Goal: Information Seeking & Learning: Learn about a topic

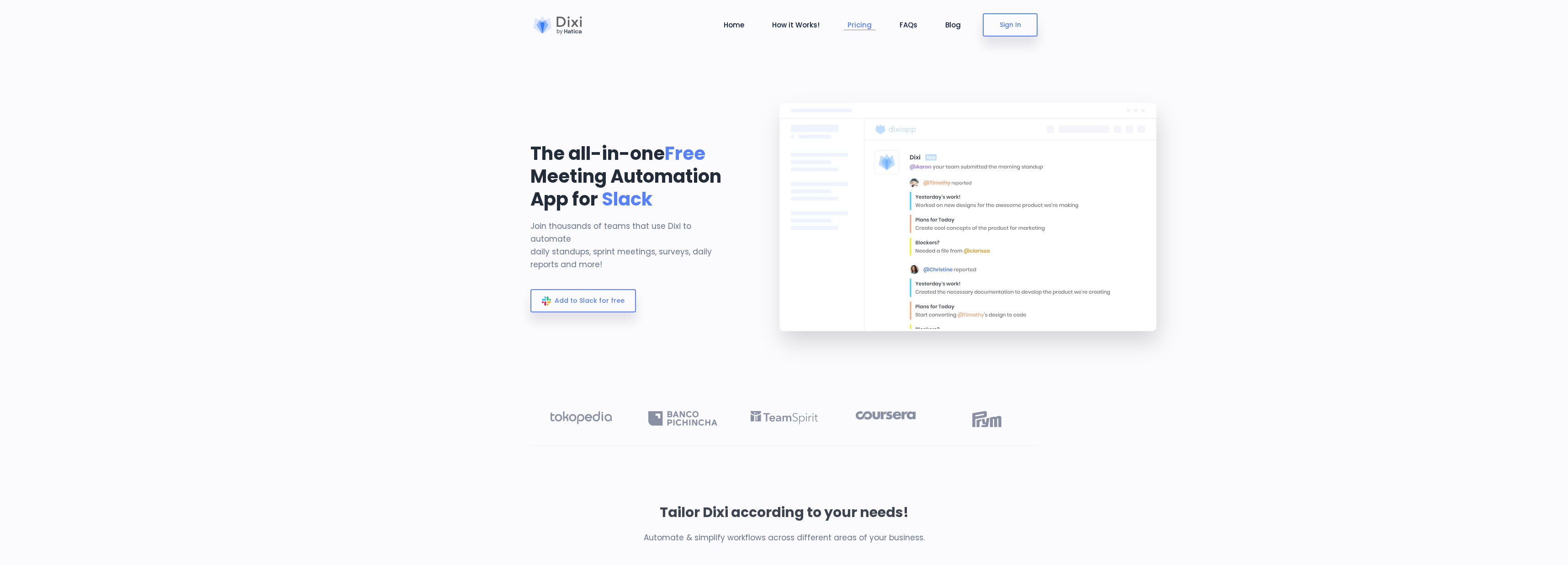
click at [861, 27] on link "Pricing" at bounding box center [859, 24] width 32 height 10
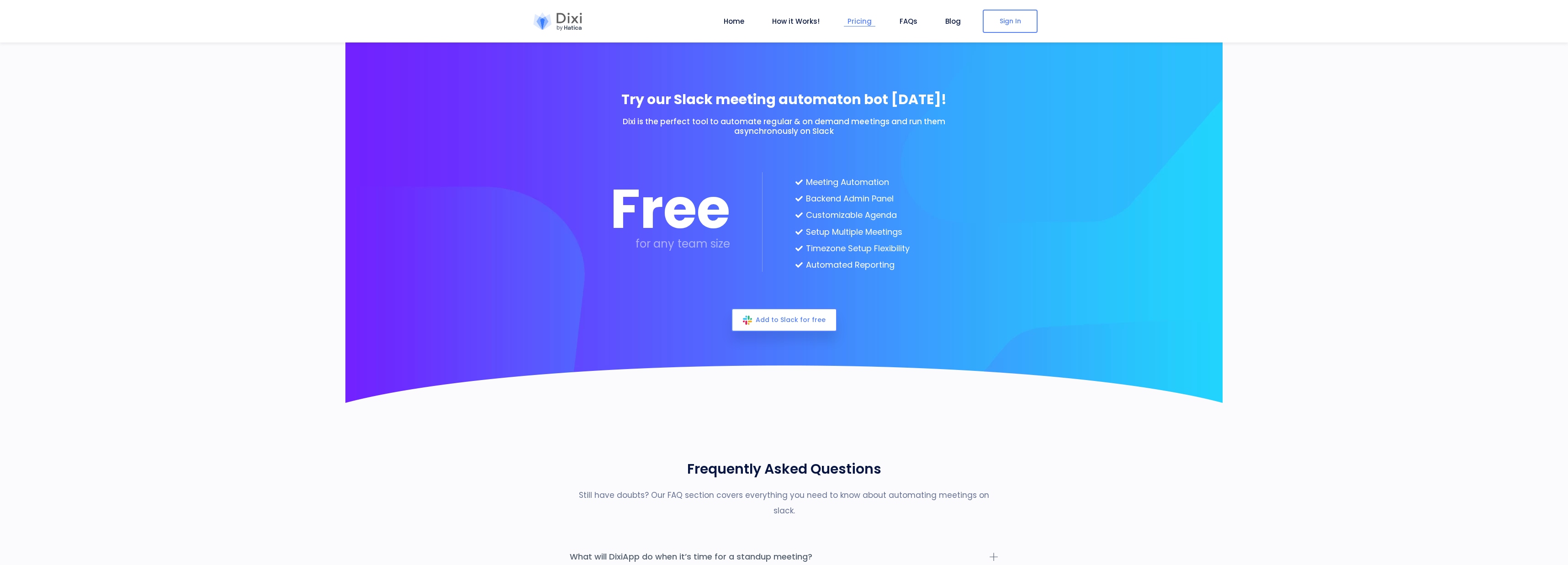
click at [859, 18] on link "Pricing" at bounding box center [859, 21] width 32 height 10
click at [866, 25] on link "Pricing" at bounding box center [859, 21] width 32 height 10
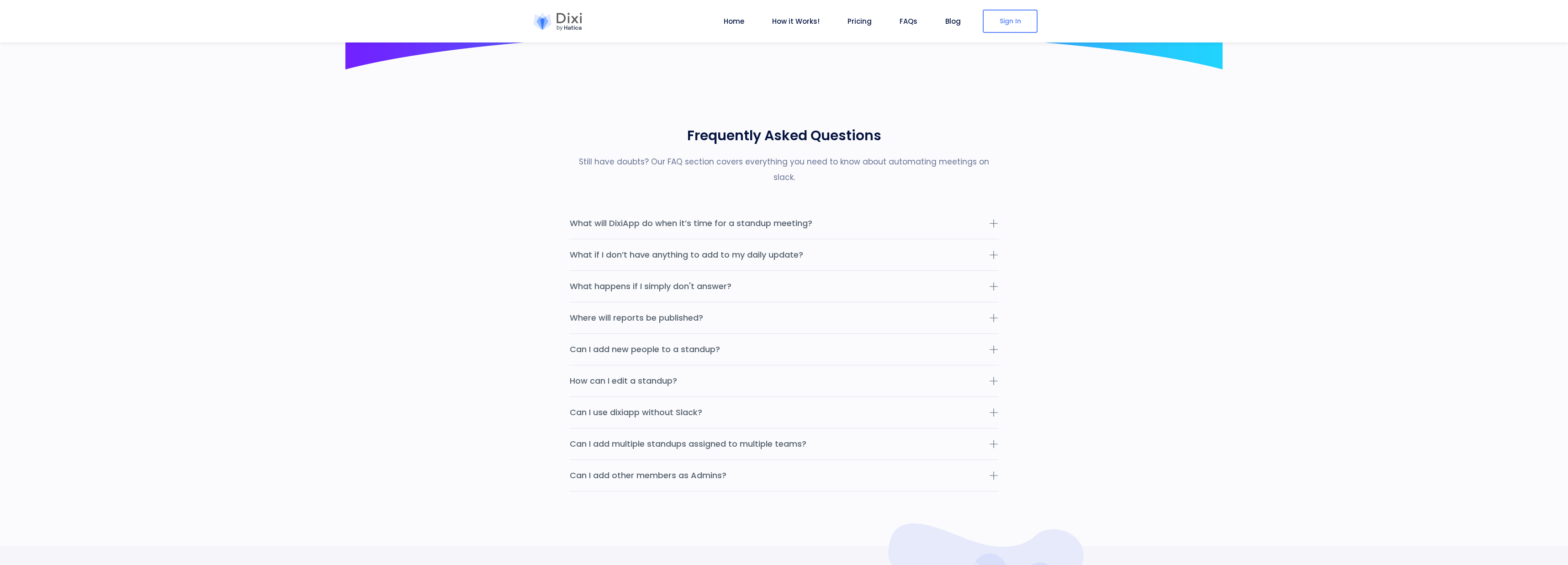
scroll to position [2806, 0]
click at [906, 314] on button "Where will reports be published?" at bounding box center [784, 317] width 430 height 31
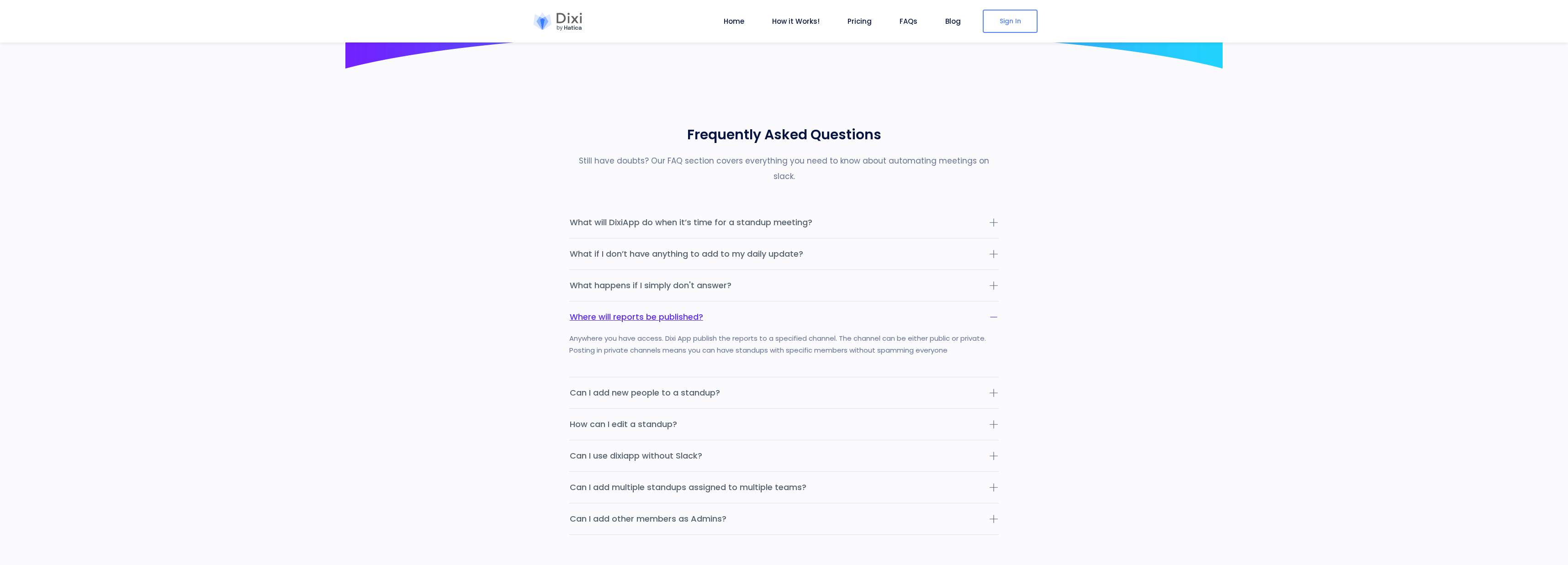
click at [906, 312] on button "Where will reports be published?" at bounding box center [784, 317] width 430 height 31
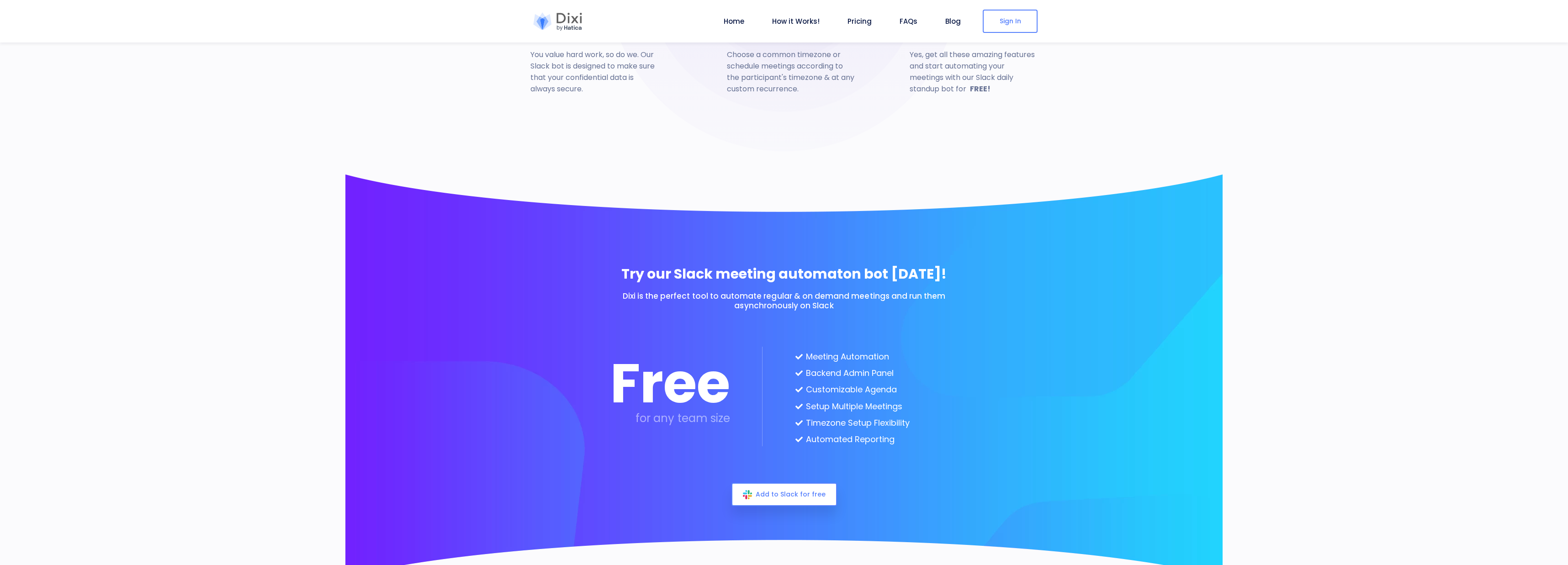
scroll to position [2065, 0]
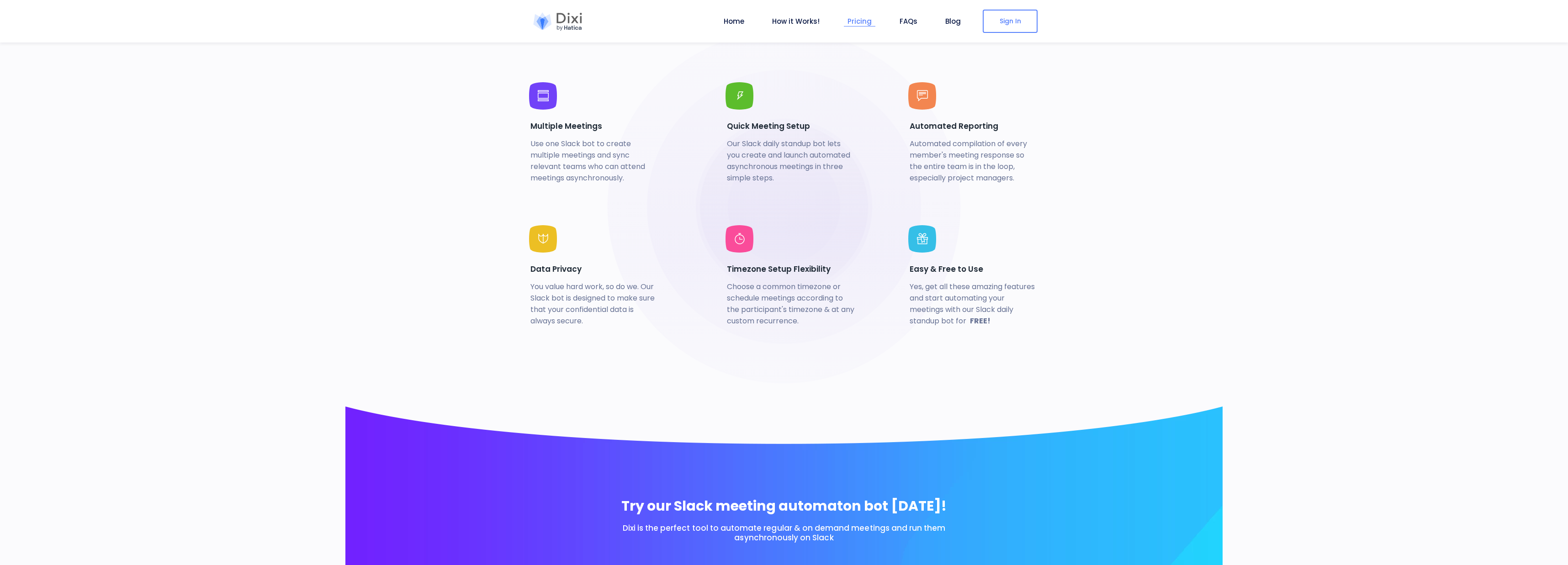
click at [865, 20] on link "Pricing" at bounding box center [859, 21] width 32 height 10
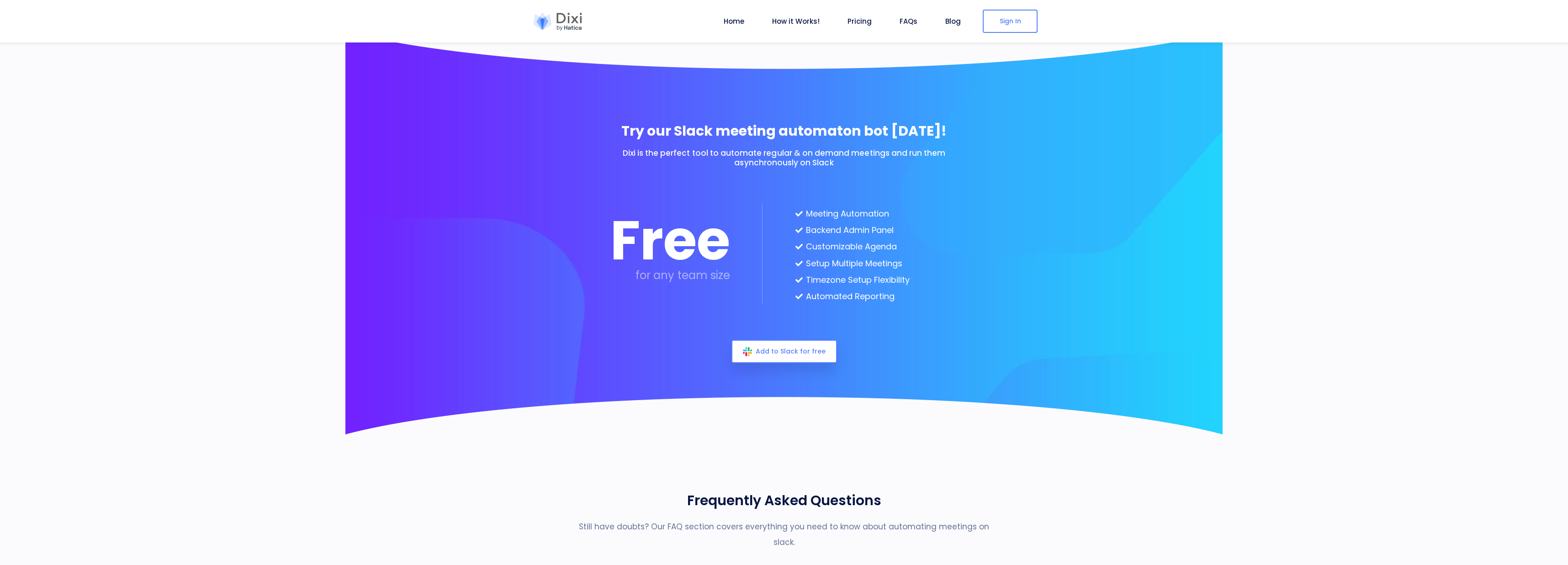
scroll to position [2361, 0]
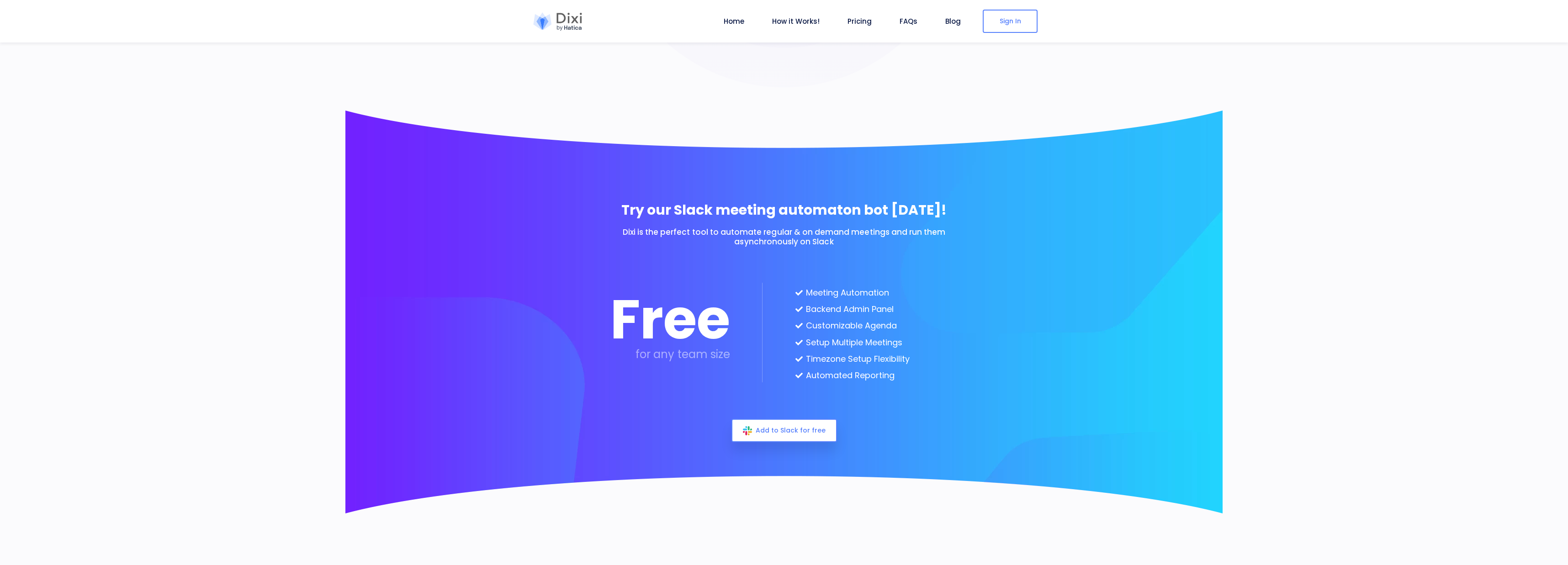
click at [1358, 328] on section "Try our Slack meeting automaton bot [DATE]! Dixi is the perfect tool to automat…" at bounding box center [784, 312] width 1568 height 403
click at [788, 24] on link "How it Works!" at bounding box center [796, 21] width 55 height 10
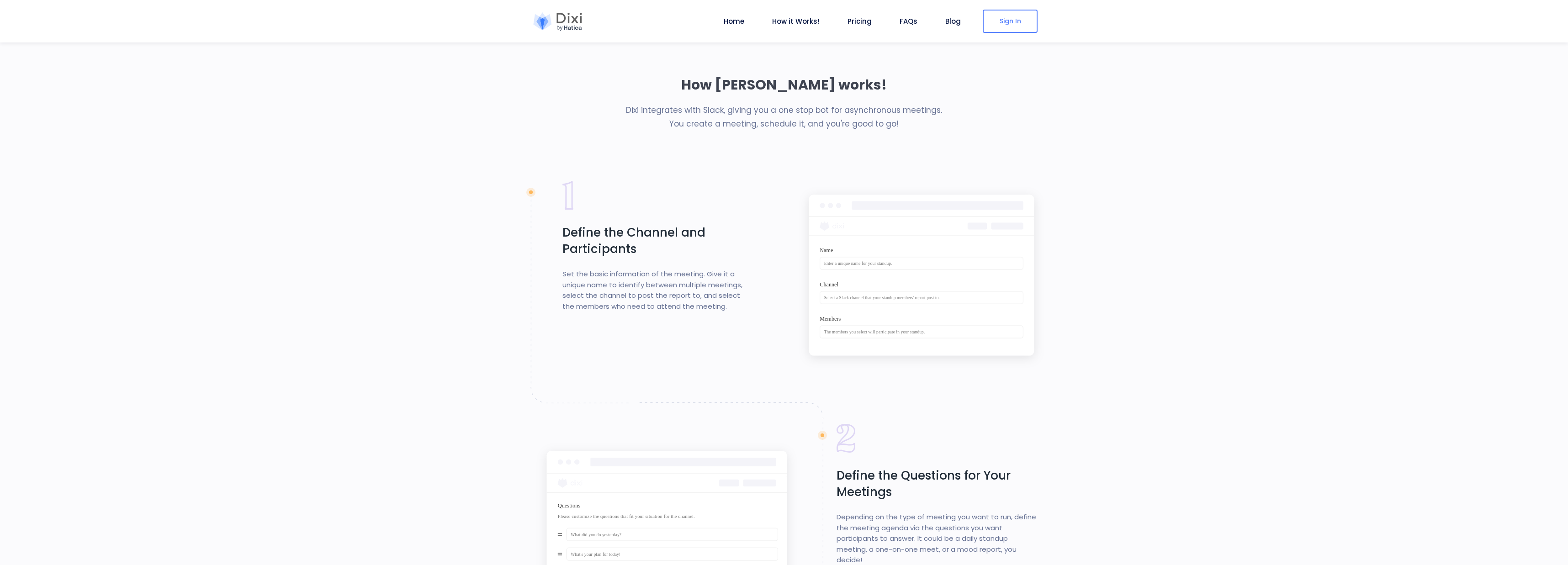
scroll to position [798, 0]
click at [1021, 30] on link "Sign In" at bounding box center [1010, 21] width 55 height 23
click at [860, 21] on link "Pricing" at bounding box center [859, 21] width 32 height 10
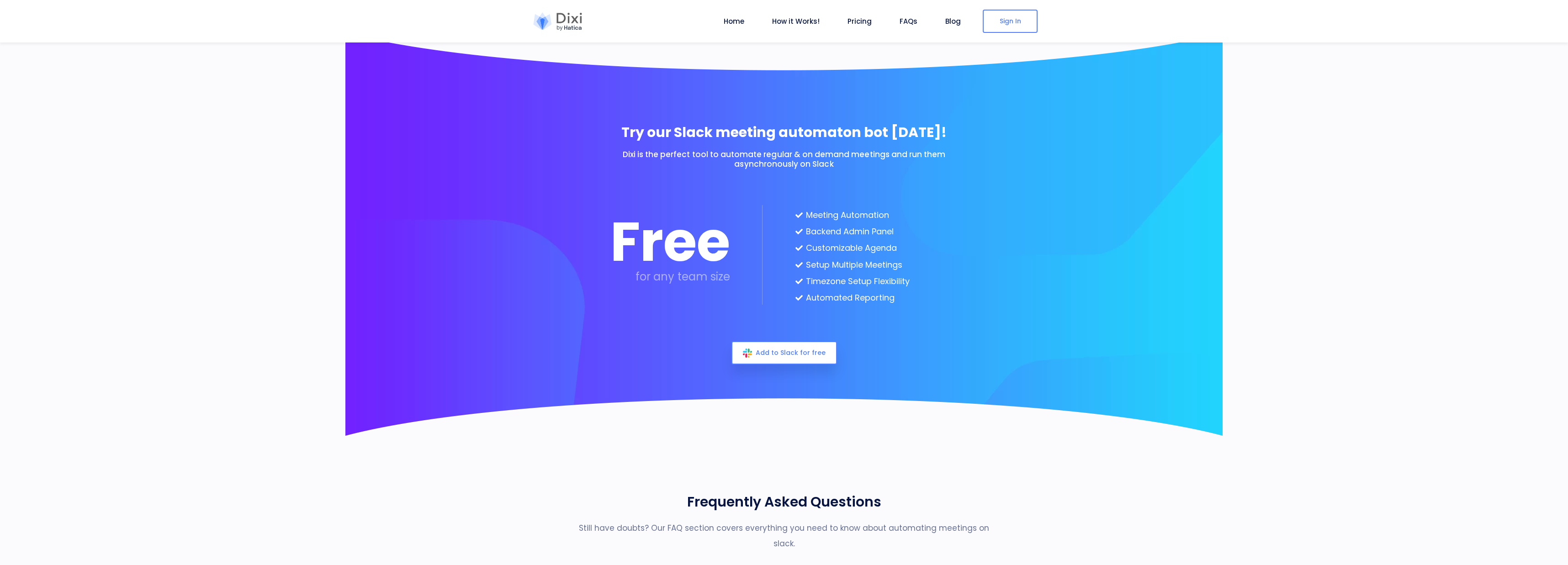
scroll to position [2393, 0]
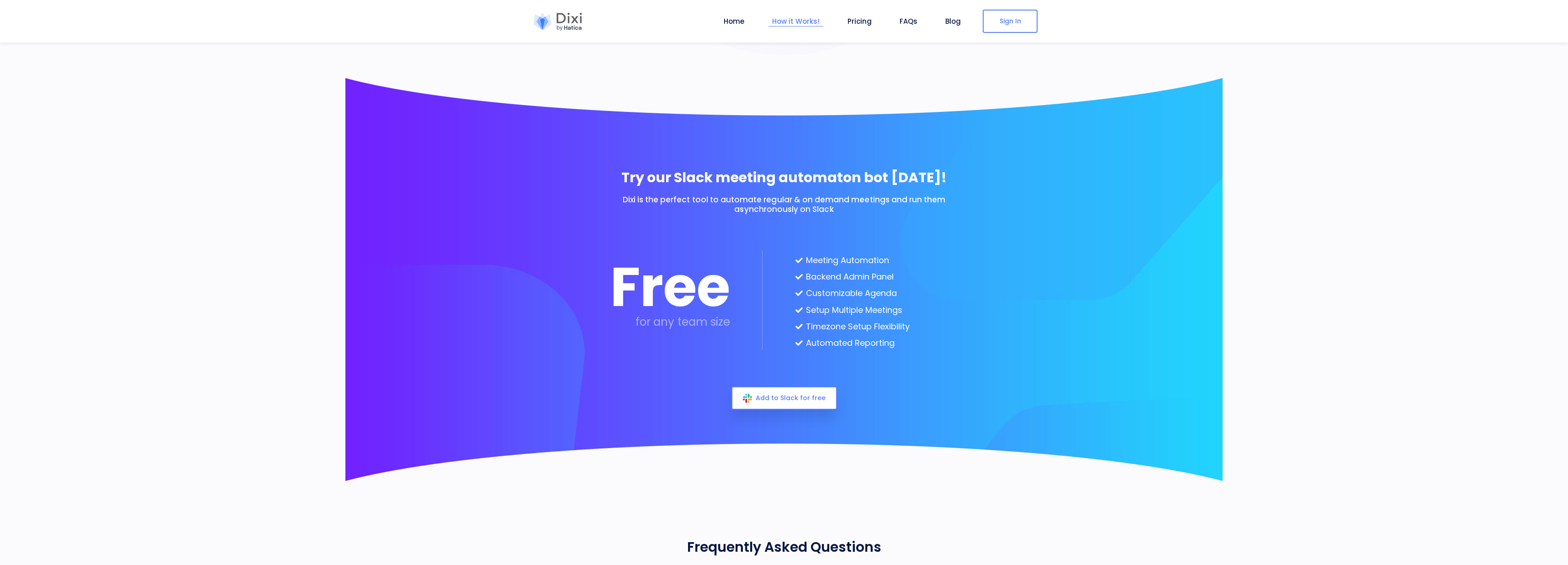
click at [809, 24] on link "How it Works!" at bounding box center [796, 21] width 55 height 10
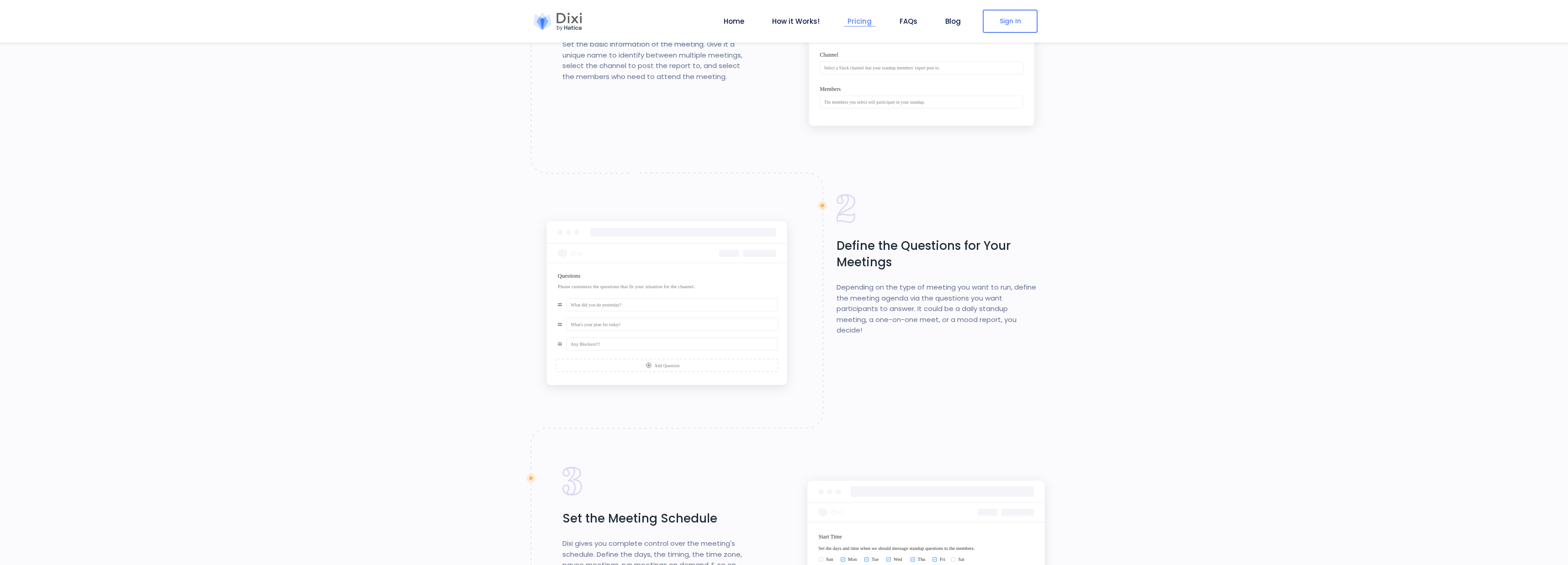
click at [867, 24] on link "Pricing" at bounding box center [859, 21] width 32 height 10
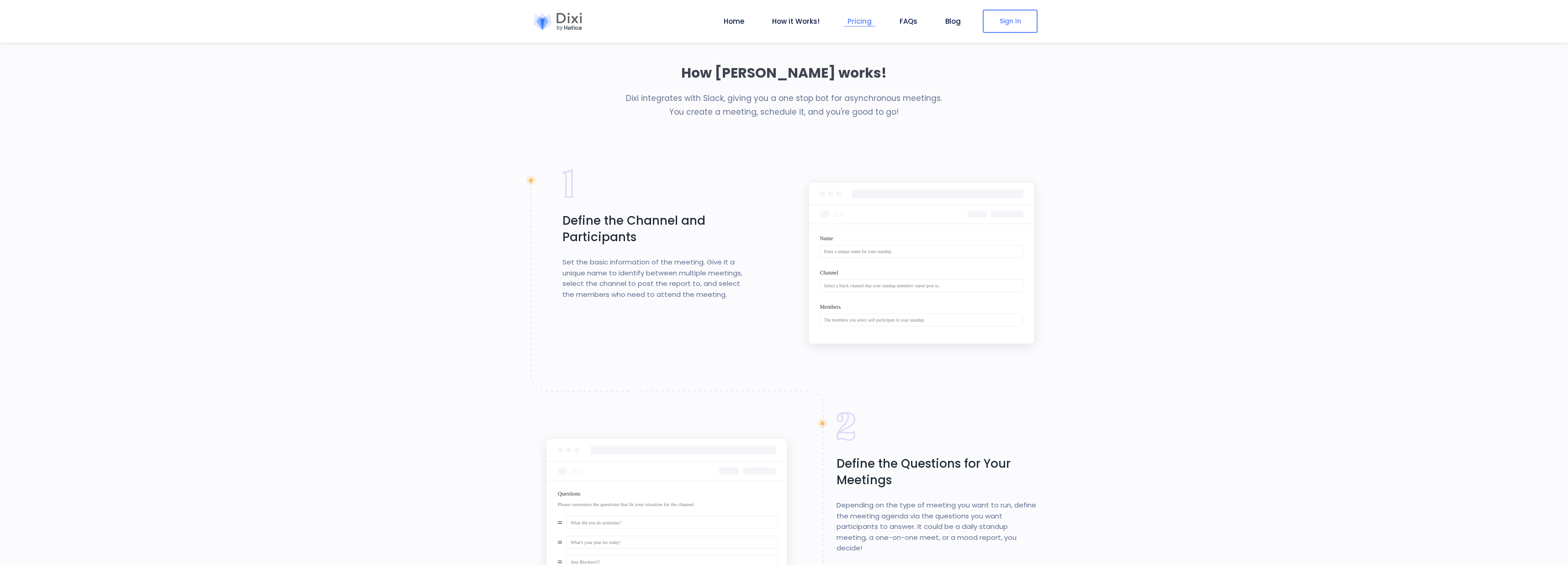
scroll to position [785, 0]
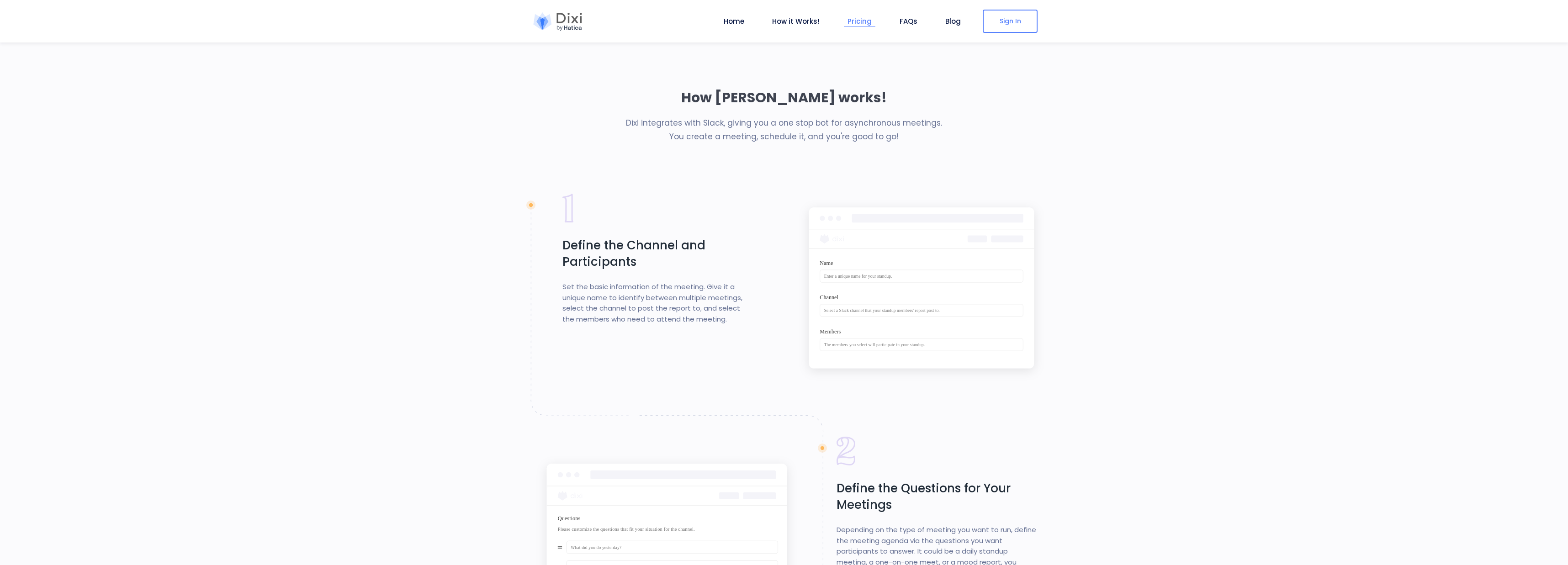
click at [867, 24] on link "Pricing" at bounding box center [859, 21] width 32 height 10
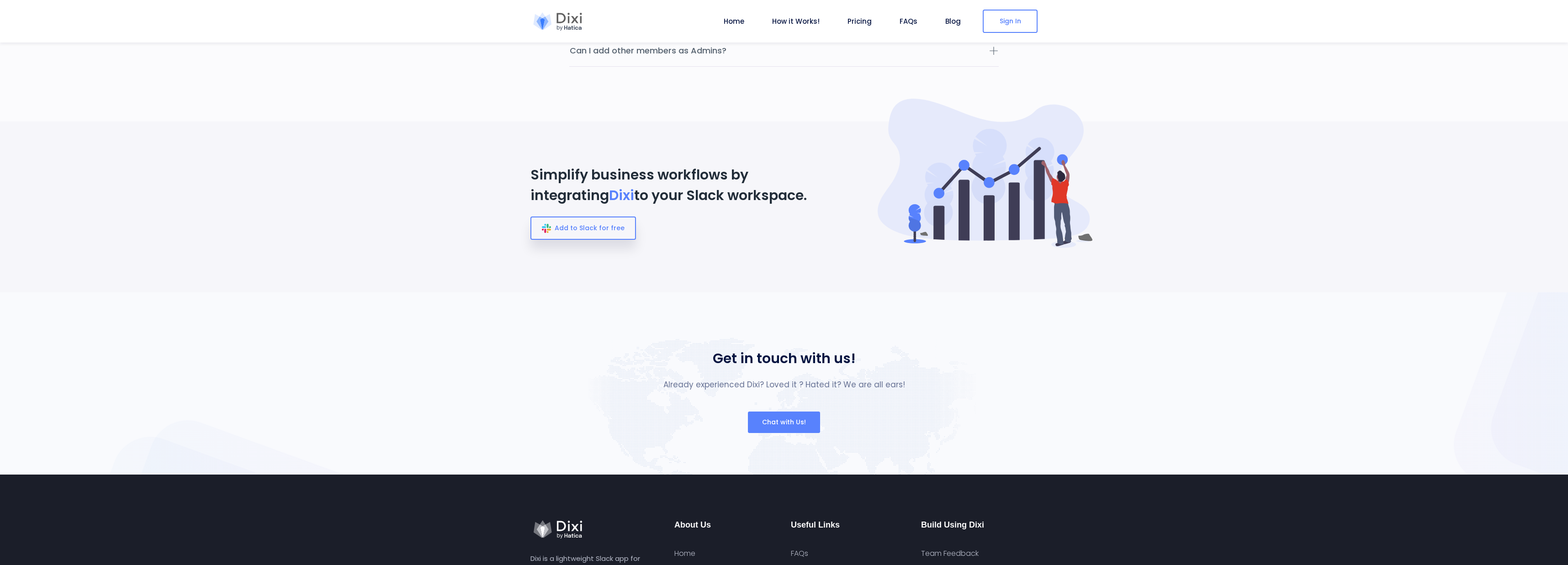
scroll to position [3379, 0]
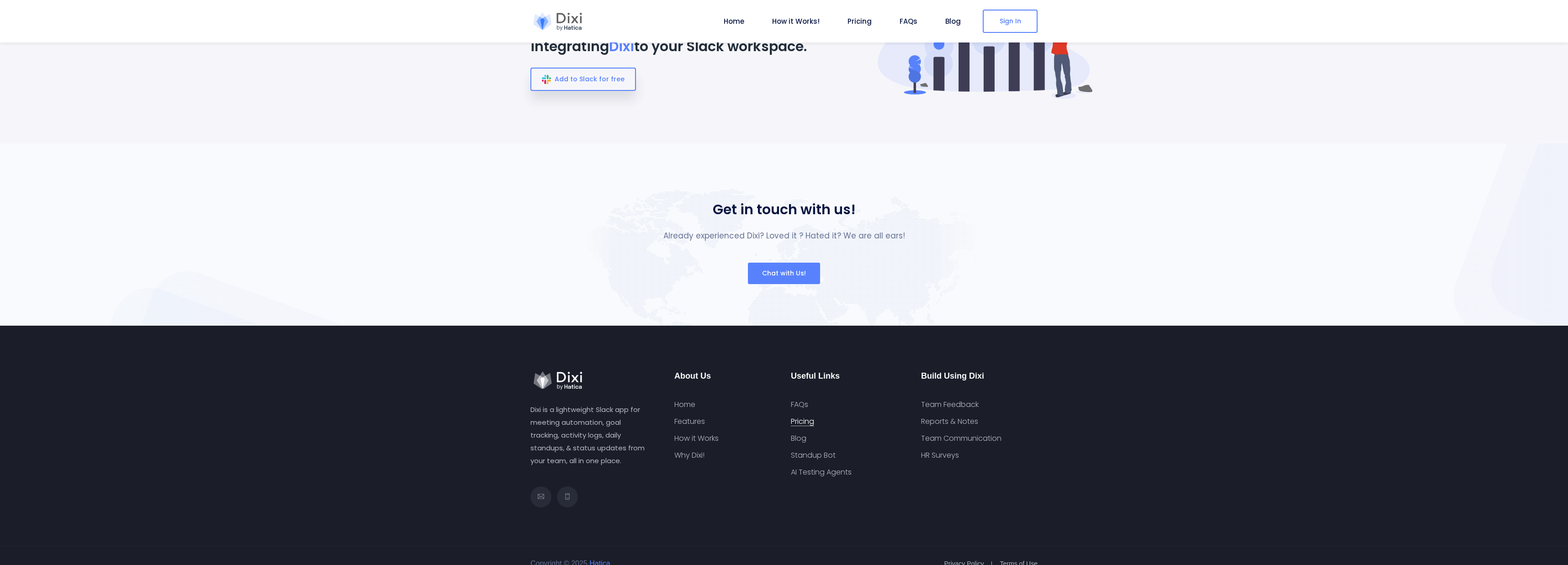
click at [811, 417] on link "Pricing" at bounding box center [802, 421] width 23 height 9
click at [820, 451] on link "Standup Bot" at bounding box center [813, 455] width 45 height 9
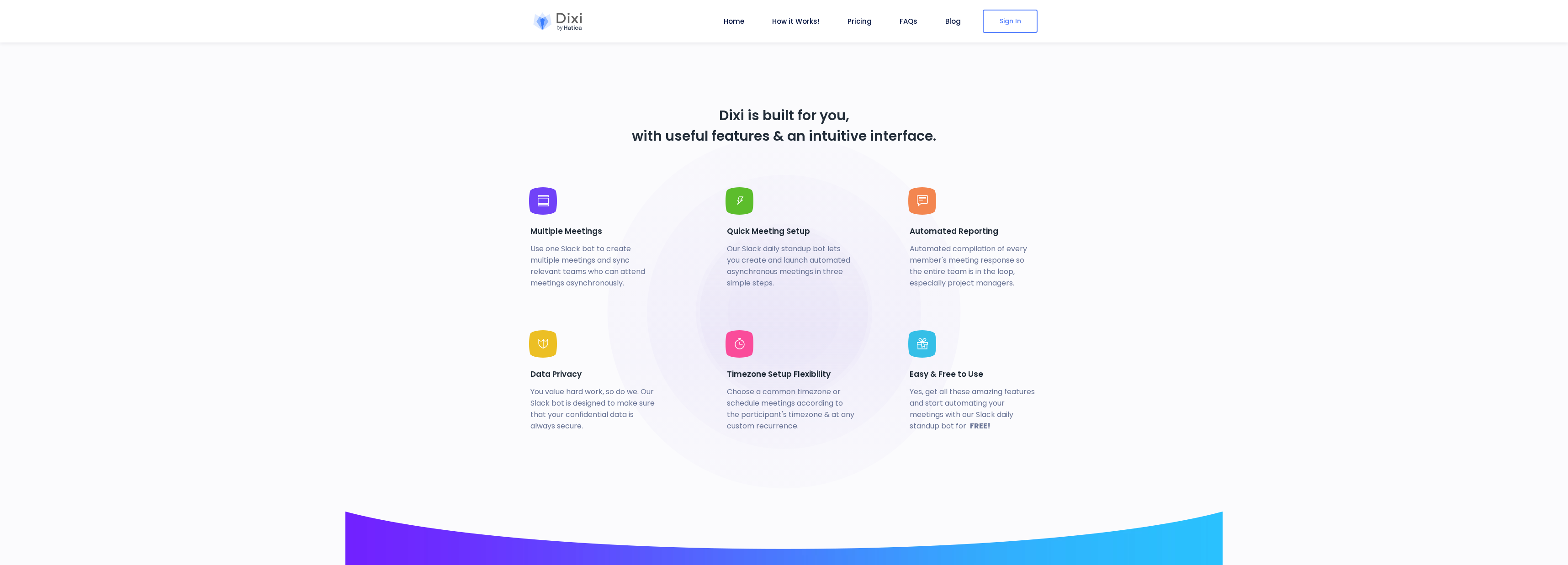
scroll to position [1960, 0]
click at [953, 376] on h5 "Easy & Free to Use" at bounding box center [973, 373] width 128 height 10
click at [957, 419] on p "Yes, get all these amazing features and start automating your meetings with our…" at bounding box center [973, 409] width 128 height 46
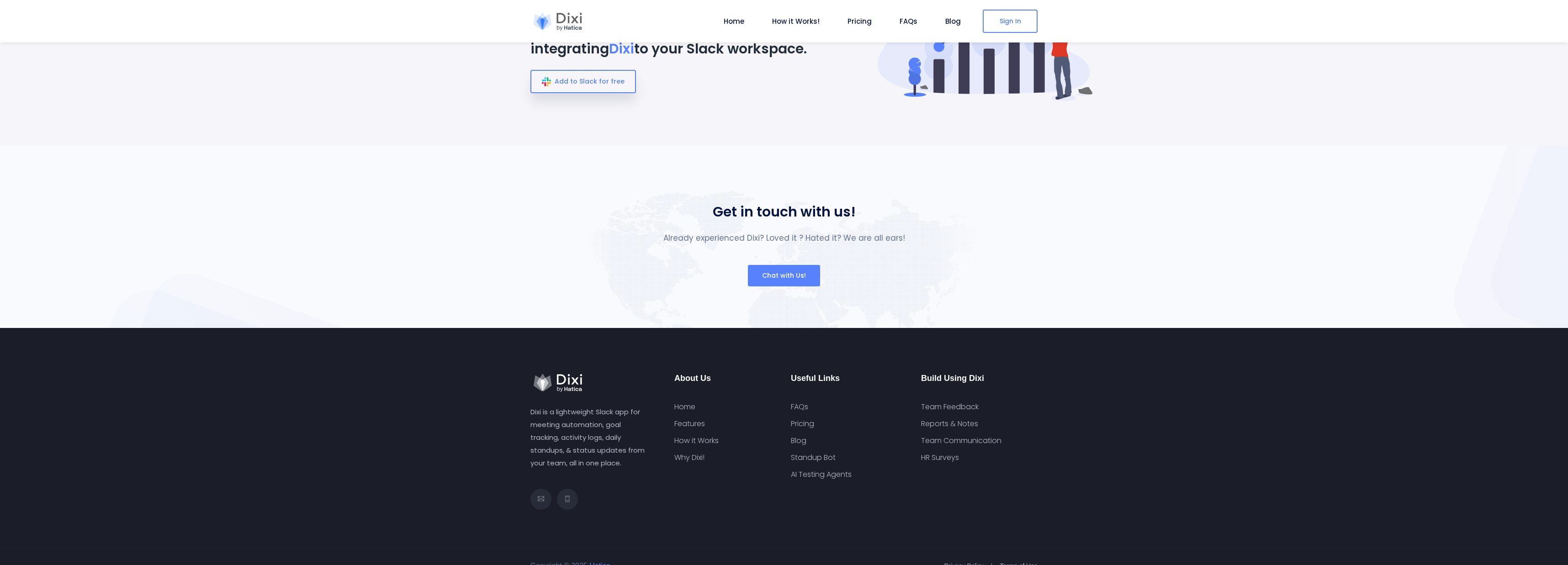
scroll to position [3379, 0]
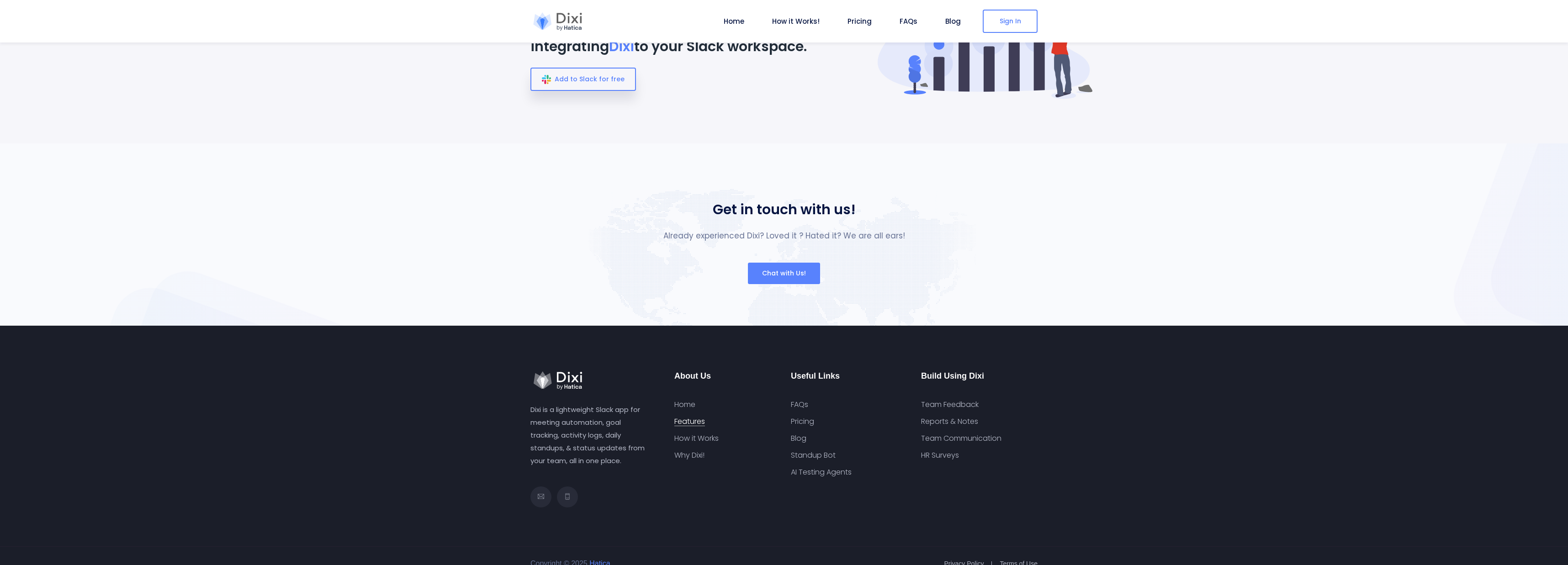
click at [690, 417] on link "Features" at bounding box center [690, 421] width 30 height 9
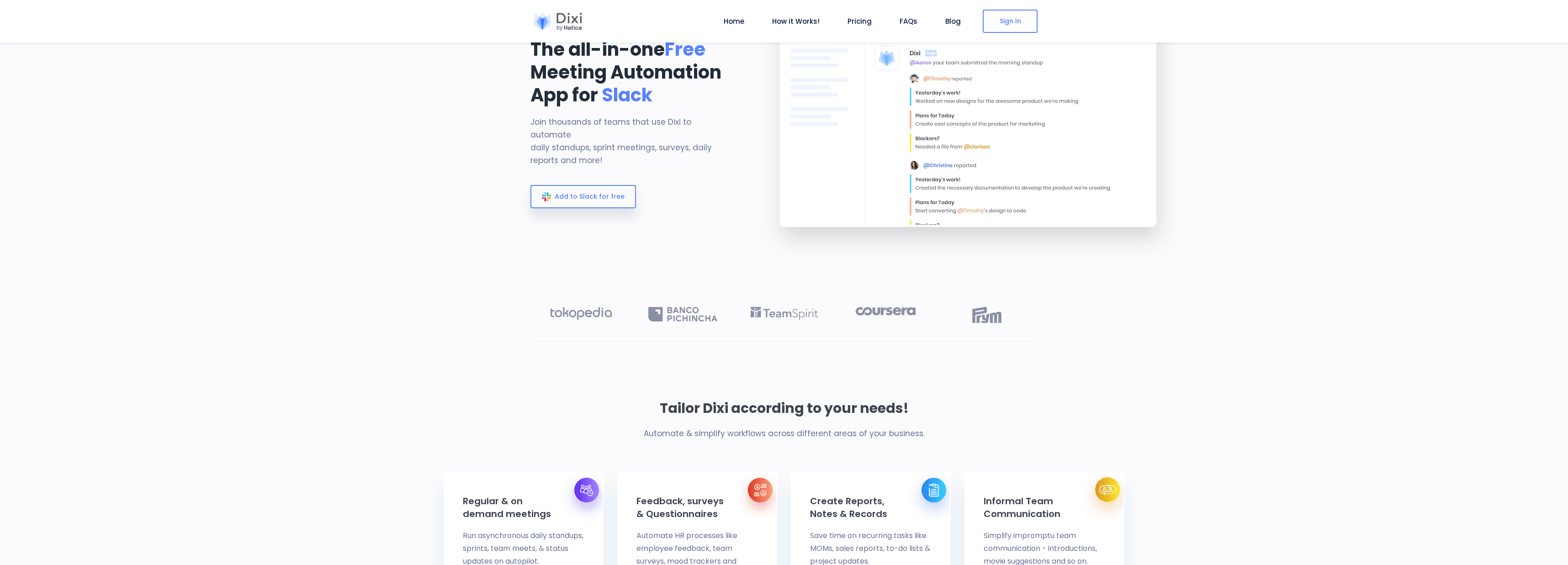
scroll to position [0, 0]
